Goal: Information Seeking & Learning: Learn about a topic

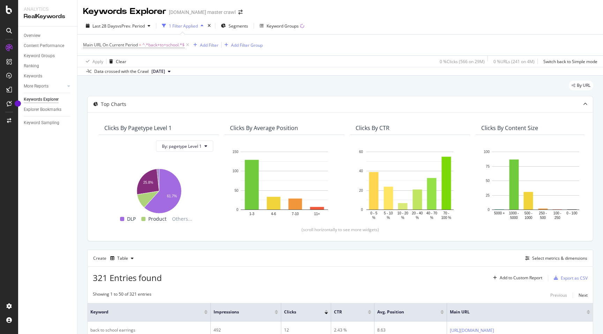
click at [351, 87] on div "By URL" at bounding box center [340, 88] width 506 height 15
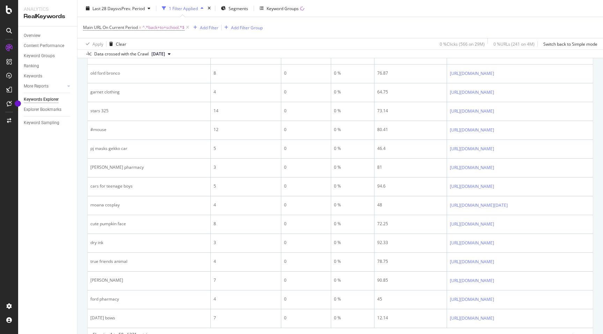
scroll to position [970, 0]
